Goal: Find specific page/section: Find specific page/section

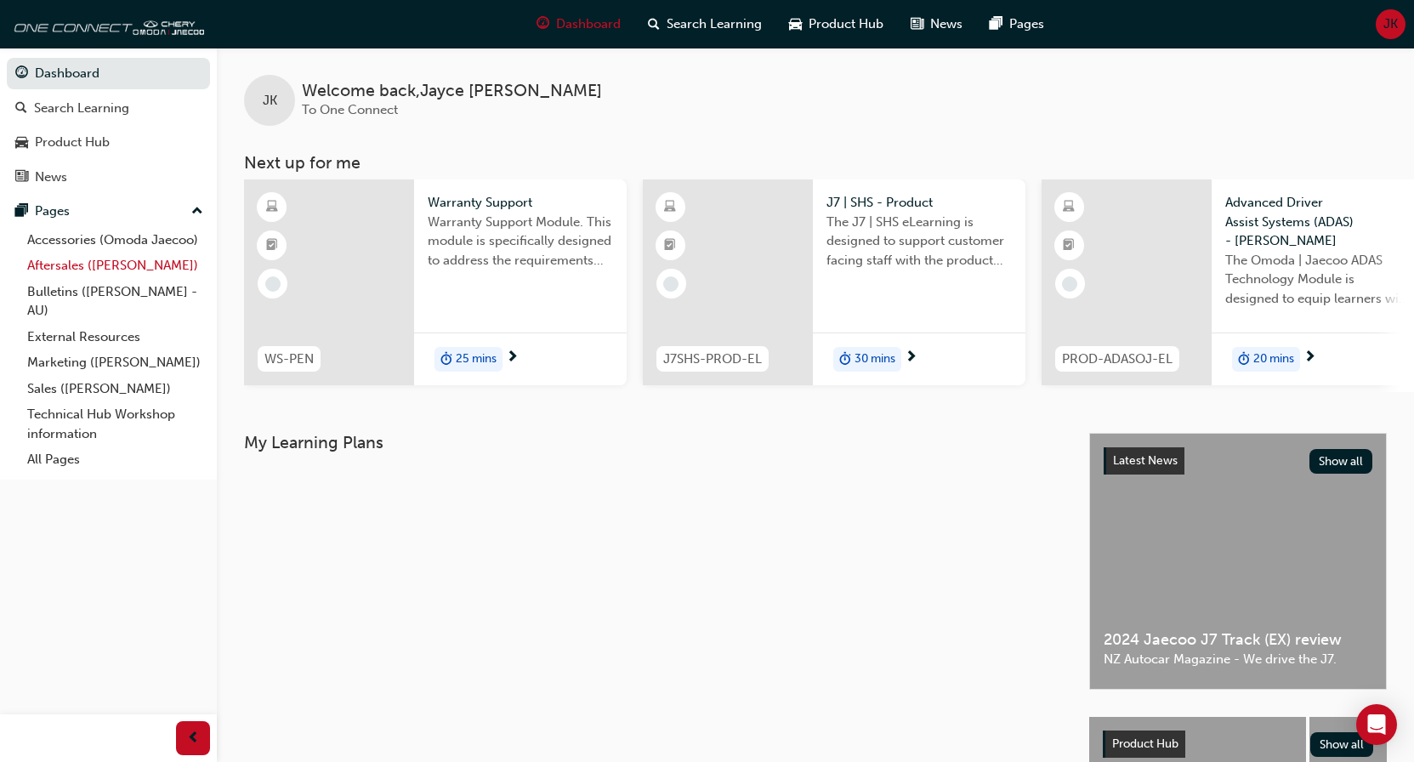
click at [154, 270] on link "Aftersales ([PERSON_NAME])" at bounding box center [115, 265] width 190 height 26
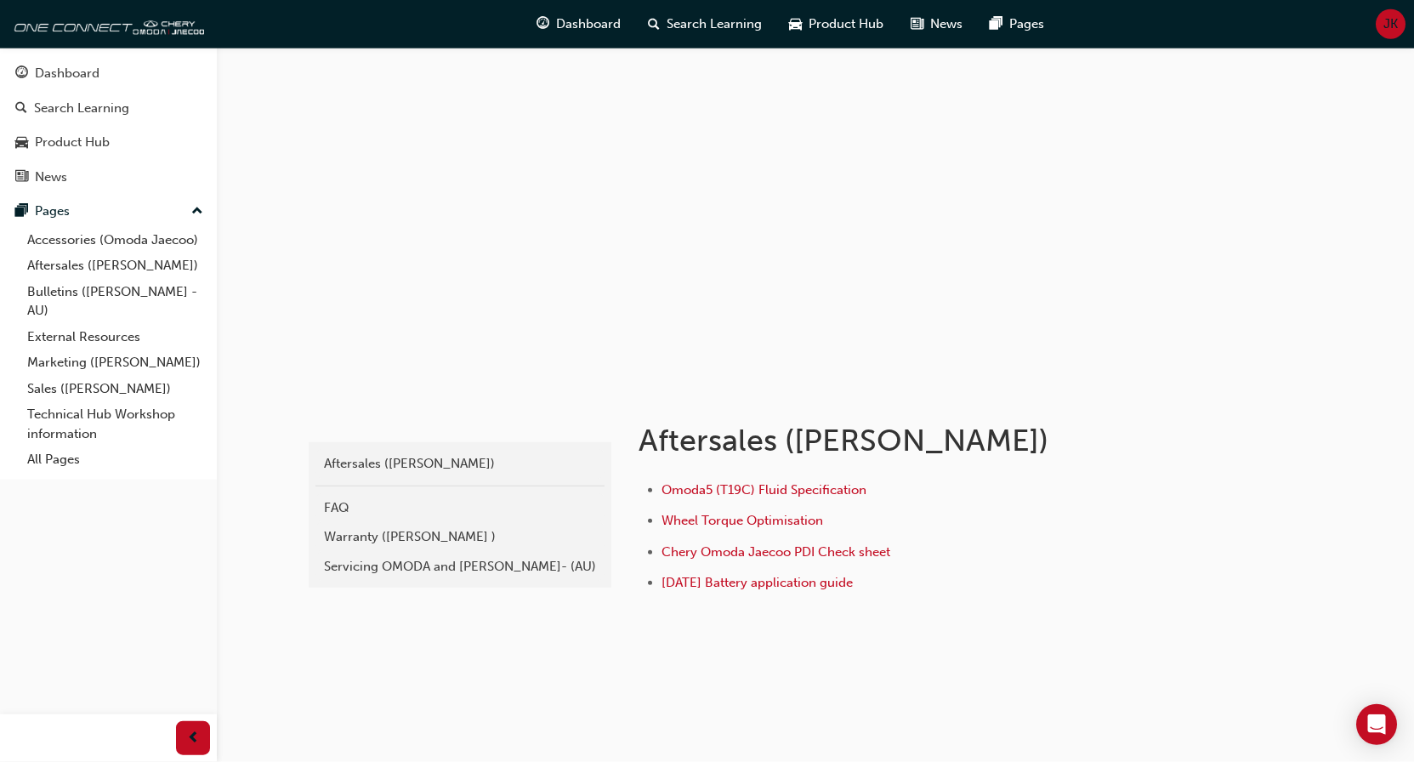
scroll to position [1, 0]
click at [439, 541] on div "Warranty ([PERSON_NAME] )" at bounding box center [460, 537] width 272 height 20
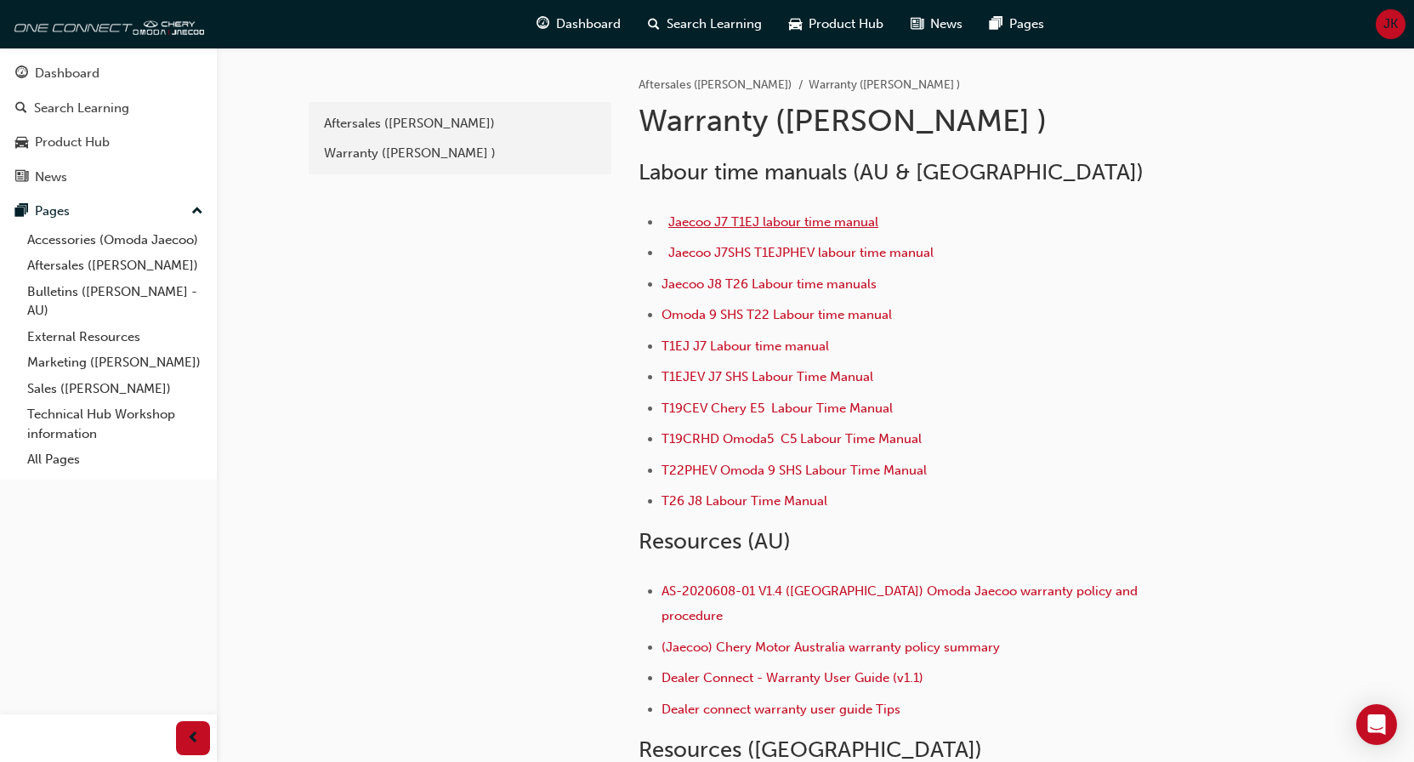
click at [748, 222] on span "Jaecoo J7 T1EJ labour time manual" at bounding box center [773, 221] width 210 height 15
